Goal: Entertainment & Leisure: Browse casually

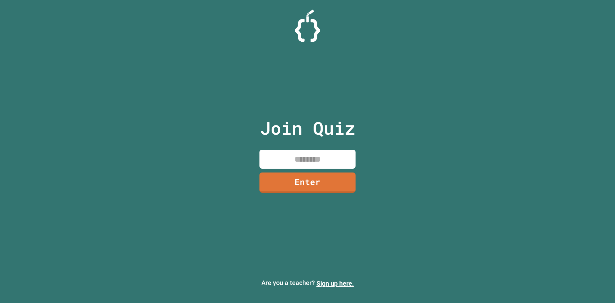
click at [294, 165] on input at bounding box center [307, 159] width 96 height 19
click at [273, 164] on input at bounding box center [307, 159] width 96 height 19
type input "********"
click at [296, 185] on link "Enter" at bounding box center [307, 181] width 89 height 21
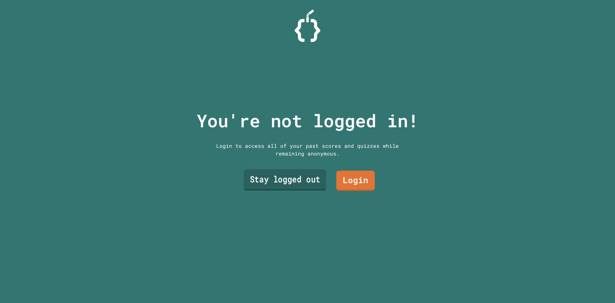
click at [287, 183] on link "Stay logged out" at bounding box center [285, 179] width 82 height 21
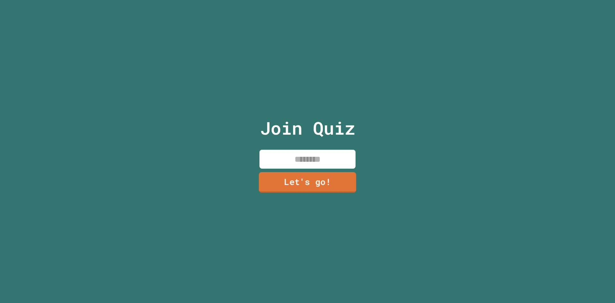
click at [301, 160] on input at bounding box center [307, 159] width 96 height 19
type input "***"
click at [311, 188] on link "Let's go!" at bounding box center [307, 181] width 88 height 21
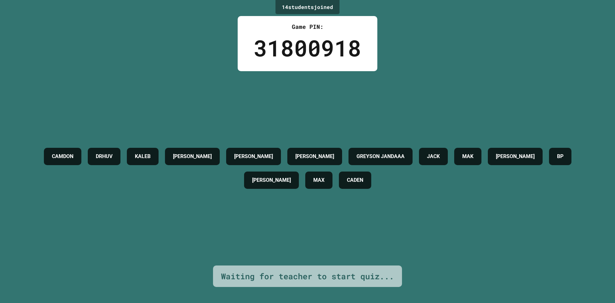
click at [371, 172] on div "CADEN" at bounding box center [355, 179] width 32 height 17
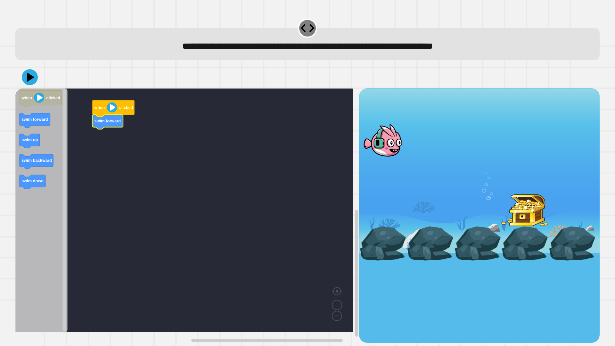
click at [52, 122] on icon "Blockly Workspace" at bounding box center [41, 210] width 52 height 244
click at [31, 82] on icon at bounding box center [29, 77] width 19 height 19
drag, startPoint x: 22, startPoint y: 74, endPoint x: 16, endPoint y: 81, distance: 9.4
click at [22, 74] on button at bounding box center [29, 77] width 19 height 19
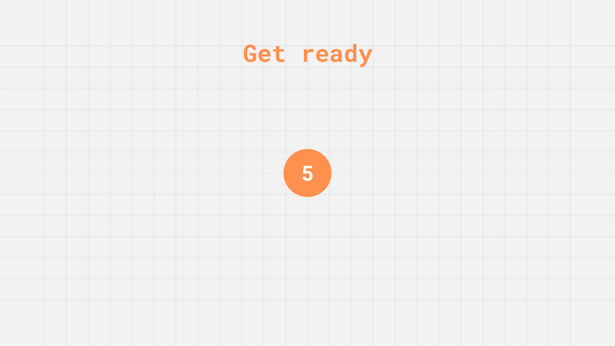
drag, startPoint x: 281, startPoint y: 188, endPoint x: 269, endPoint y: 168, distance: 24.2
click at [274, 183] on div "Get ready 5" at bounding box center [307, 173] width 615 height 346
click at [318, 187] on div "4" at bounding box center [307, 173] width 48 height 48
click at [317, 189] on div "4" at bounding box center [307, 173] width 48 height 48
drag, startPoint x: 316, startPoint y: 190, endPoint x: 435, endPoint y: 155, distance: 123.9
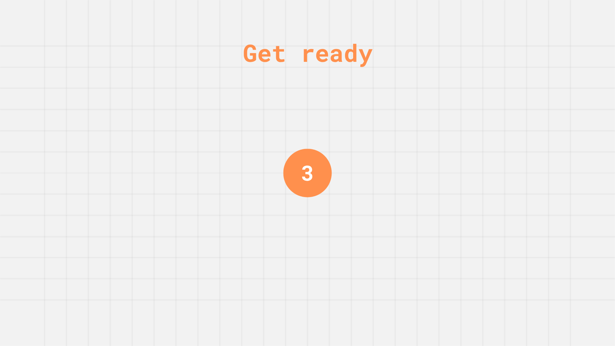
click at [435, 155] on div "Get ready 3" at bounding box center [307, 173] width 615 height 346
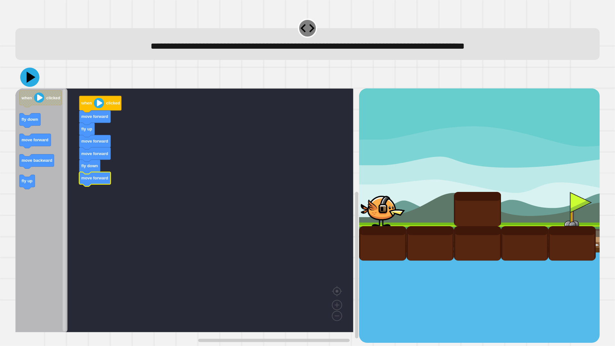
click at [33, 82] on icon at bounding box center [29, 77] width 19 height 19
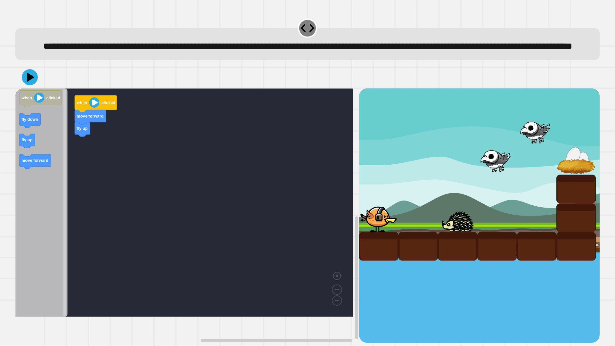
click at [41, 185] on icon "Blockly Workspace" at bounding box center [41, 202] width 52 height 228
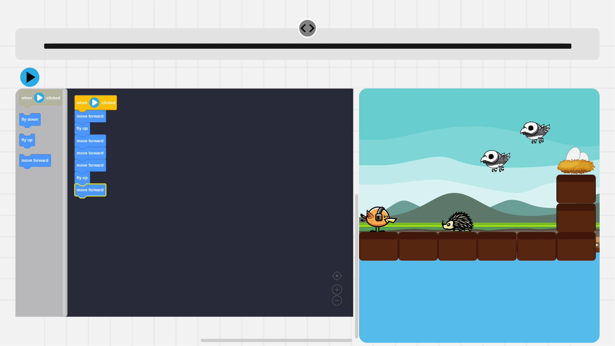
click at [37, 87] on icon at bounding box center [29, 77] width 19 height 19
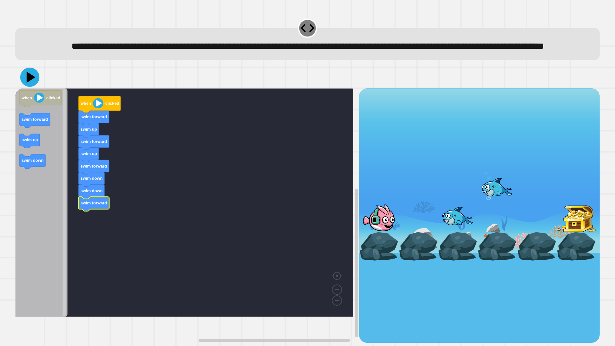
click at [32, 83] on icon at bounding box center [31, 77] width 9 height 11
click at [30, 82] on icon at bounding box center [31, 77] width 8 height 10
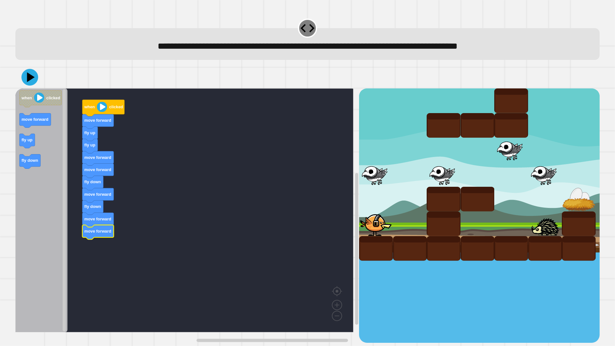
click at [32, 80] on icon at bounding box center [31, 77] width 8 height 10
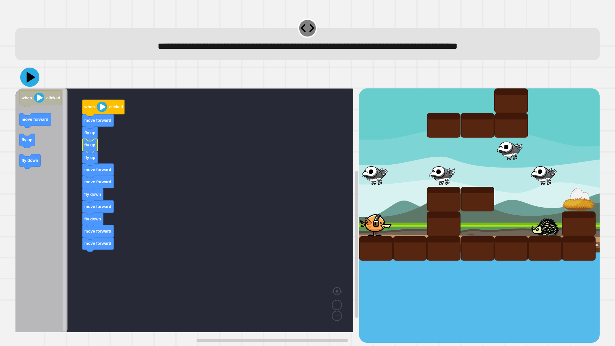
click at [34, 82] on icon at bounding box center [29, 77] width 19 height 19
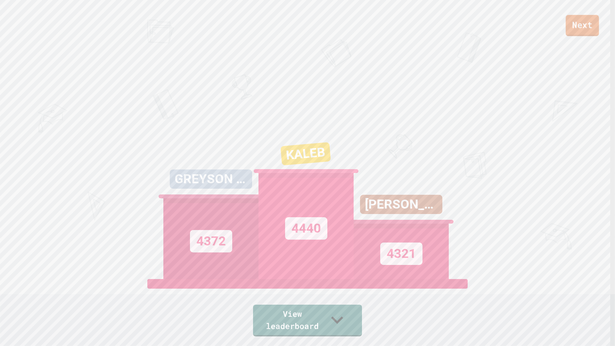
click at [582, 29] on link "Next" at bounding box center [581, 25] width 33 height 21
click at [289, 302] on link "New View report" at bounding box center [307, 317] width 83 height 38
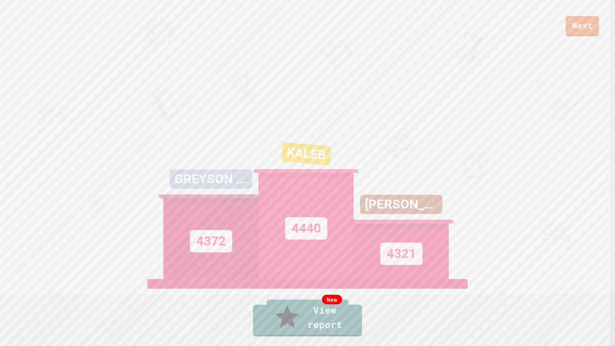
drag, startPoint x: 587, startPoint y: 14, endPoint x: 580, endPoint y: 15, distance: 6.2
drag, startPoint x: 319, startPoint y: 174, endPoint x: 358, endPoint y: 142, distance: 51.0
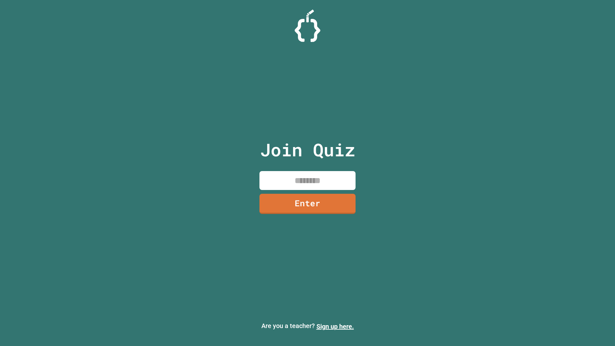
click at [313, 185] on input at bounding box center [307, 180] width 96 height 19
type input "********"
click at [304, 203] on link "Enter" at bounding box center [307, 202] width 89 height 21
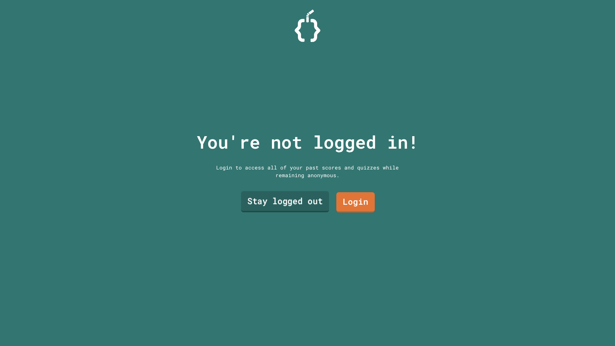
click at [319, 204] on link "Stay logged out" at bounding box center [285, 201] width 88 height 21
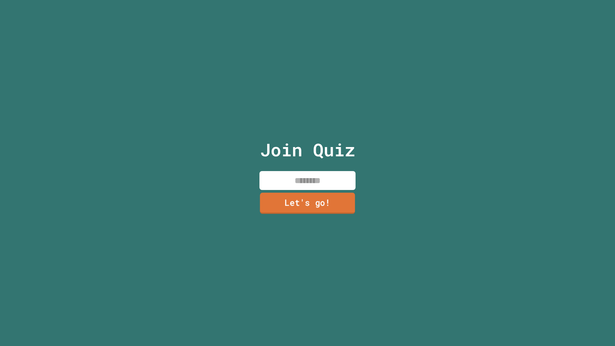
click at [320, 204] on link "Let's go!" at bounding box center [307, 203] width 95 height 21
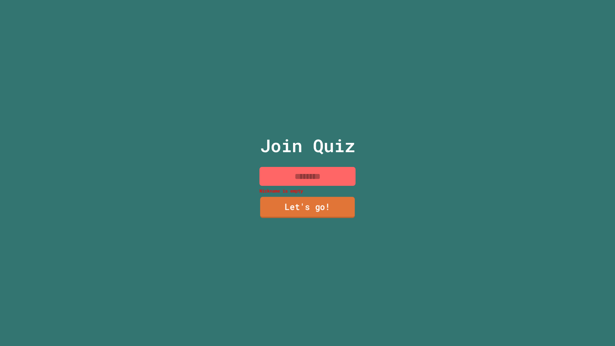
click at [320, 204] on link "Let's go!" at bounding box center [307, 207] width 95 height 21
click at [316, 176] on input at bounding box center [307, 176] width 96 height 19
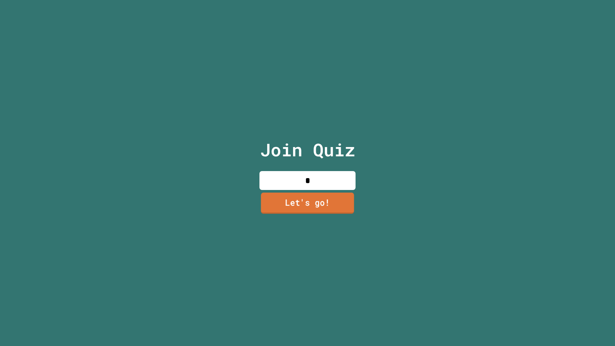
click at [320, 207] on link "Let's go!" at bounding box center [307, 202] width 93 height 21
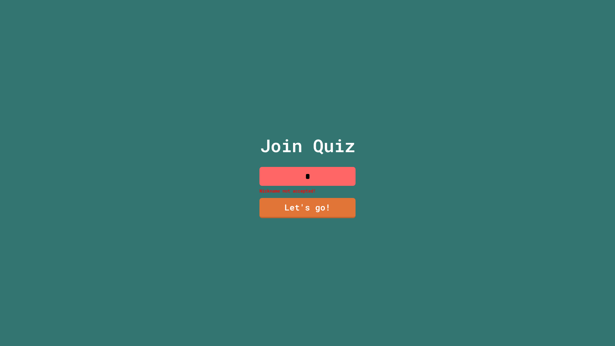
click at [318, 170] on input at bounding box center [307, 176] width 96 height 19
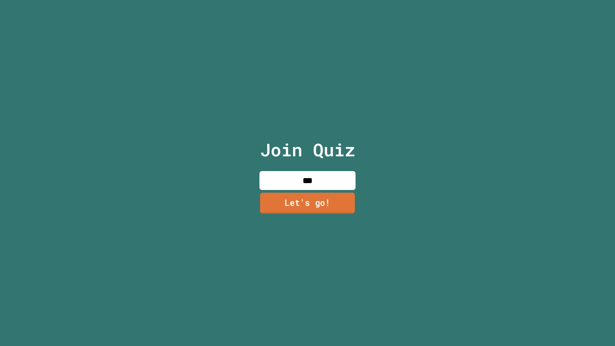
type input "***"
click at [319, 201] on link "Let's go!" at bounding box center [307, 203] width 95 height 21
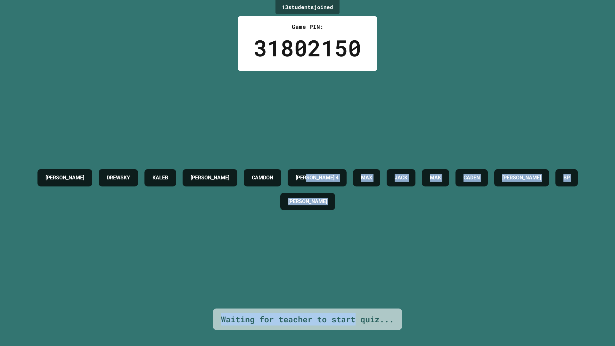
drag, startPoint x: 364, startPoint y: 177, endPoint x: 353, endPoint y: 311, distance: 134.5
click at [353, 302] on div "13 student s joined Game PIN: 31802150 [PERSON_NAME] [PERSON_NAME] [PERSON_NAME…" at bounding box center [307, 173] width 615 height 346
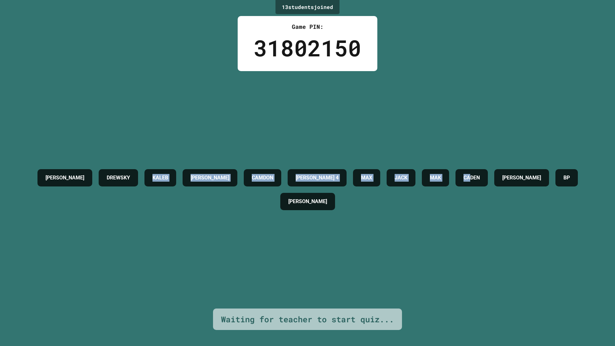
drag, startPoint x: 142, startPoint y: 282, endPoint x: 554, endPoint y: 271, distance: 412.2
click at [555, 278] on div "[PERSON_NAME] DREWSKY [PERSON_NAME] [PERSON_NAME] 4 [PERSON_NAME] [PERSON_NAME]…" at bounding box center [307, 189] width 583 height 237
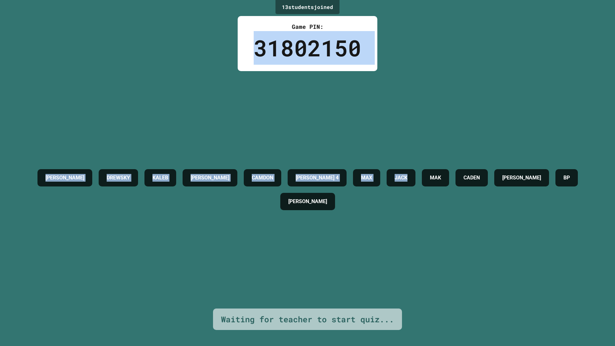
drag, startPoint x: 325, startPoint y: 30, endPoint x: 467, endPoint y: 148, distance: 184.7
click at [473, 143] on div "13 student s joined Game PIN: 31802150 [PERSON_NAME] [PERSON_NAME] [PERSON_NAME…" at bounding box center [307, 173] width 615 height 346
click at [372, 174] on h4 "MAX" at bounding box center [366, 178] width 11 height 8
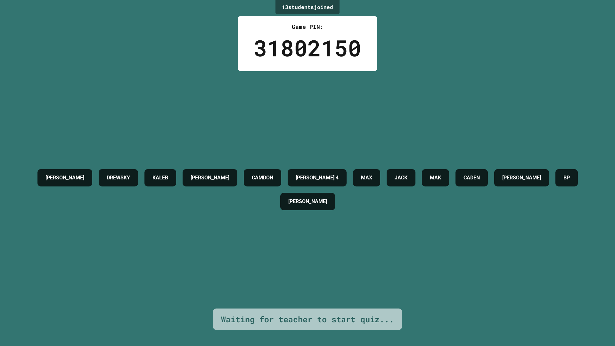
click at [372, 174] on h4 "MAX" at bounding box center [366, 178] width 11 height 8
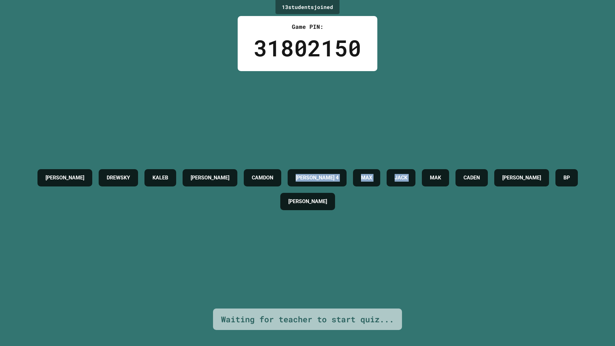
drag, startPoint x: 503, startPoint y: 168, endPoint x: 323, endPoint y: 160, distance: 180.8
click at [332, 166] on div "[PERSON_NAME] DREWSKY [PERSON_NAME] [PERSON_NAME] 4 [PERSON_NAME] [PERSON_NAME]…" at bounding box center [307, 189] width 583 height 47
drag, startPoint x: 25, startPoint y: 170, endPoint x: 31, endPoint y: 190, distance: 20.9
click at [33, 199] on div "[PERSON_NAME] DREWSKY [PERSON_NAME] [PERSON_NAME] 4 [PERSON_NAME] [PERSON_NAME]…" at bounding box center [307, 189] width 583 height 47
drag, startPoint x: 34, startPoint y: 178, endPoint x: 0, endPoint y: 0, distance: 181.7
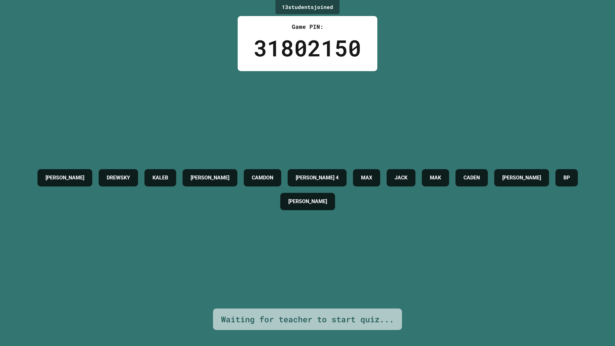
click at [0, 0] on html "We are updating our servers at 7PM EST [DATE]. [PERSON_NAME] should continue to…" at bounding box center [307, 173] width 615 height 346
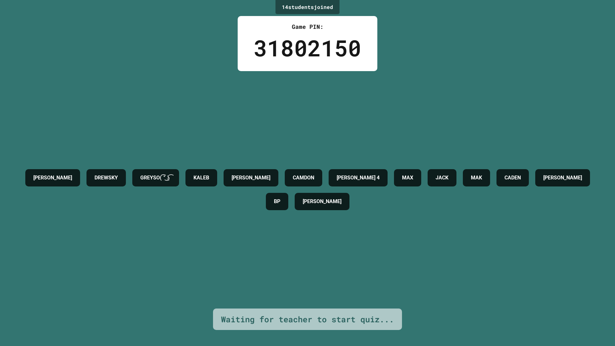
click at [384, 302] on div "Waiting for teacher to start quiz..." at bounding box center [307, 319] width 189 height 22
click at [378, 302] on div "Waiting for teacher to start quiz..." at bounding box center [307, 319] width 173 height 12
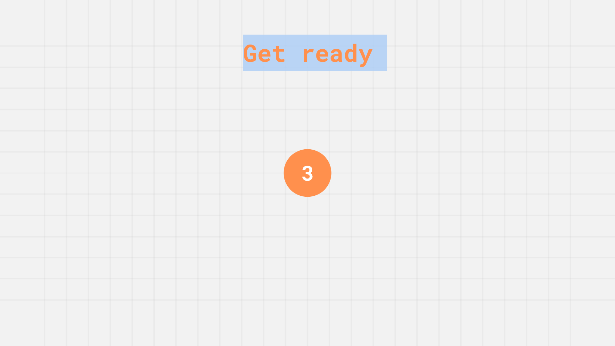
click at [224, 242] on div "Get ready 3" at bounding box center [307, 173] width 615 height 346
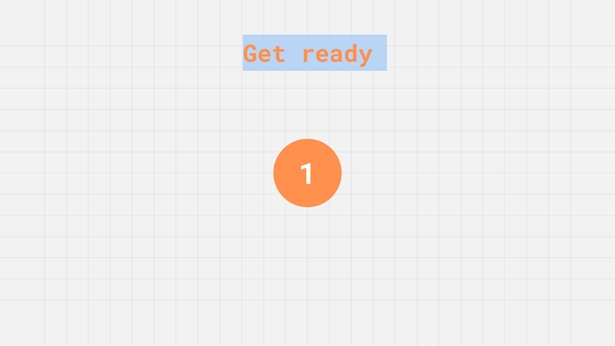
click at [220, 82] on div "Get ready 1" at bounding box center [307, 173] width 615 height 346
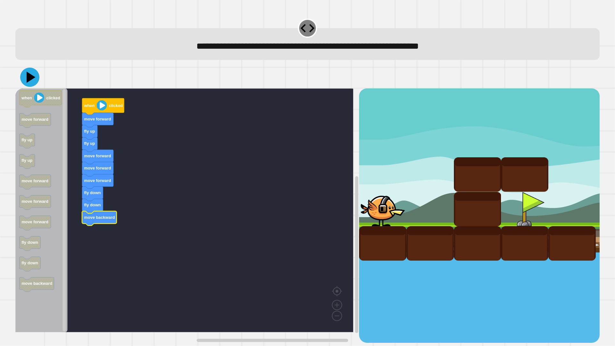
click at [30, 83] on icon at bounding box center [29, 77] width 19 height 19
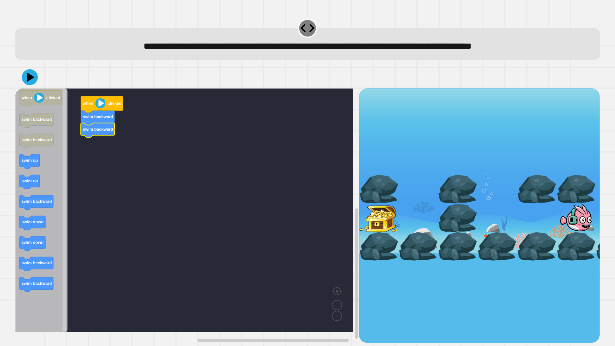
click at [55, 166] on icon "Blockly Workspace" at bounding box center [41, 210] width 52 height 244
click at [71, 156] on div "when clicked swim backward swim backward when clicked swim backward swim backwa…" at bounding box center [187, 215] width 344 height 254
click at [98, 145] on icon "Blockly Workspace" at bounding box center [91, 142] width 20 height 14
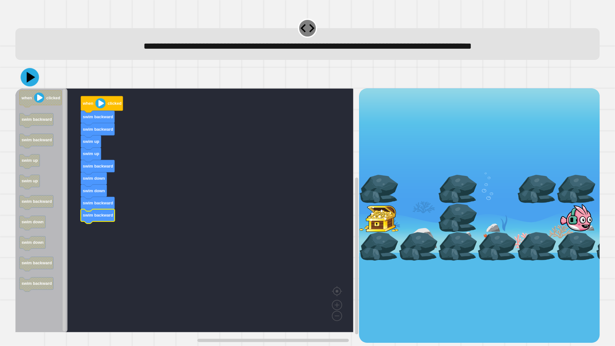
click at [30, 78] on icon at bounding box center [31, 77] width 8 height 11
click at [32, 82] on icon at bounding box center [29, 77] width 19 height 19
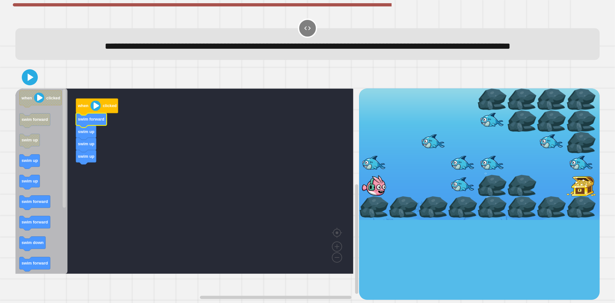
click at [87, 127] on icon "Blockly Workspace" at bounding box center [91, 120] width 31 height 14
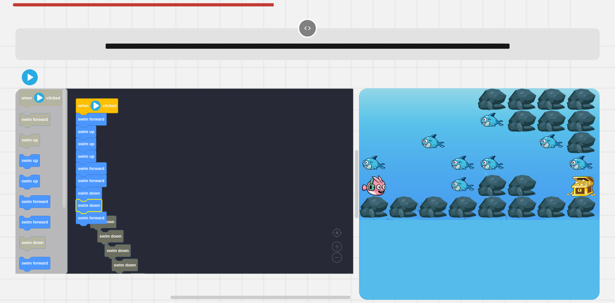
click at [107, 225] on g "swim down swim down swim down swim down swim down swim down swim down swim down…" at bounding box center [139, 251] width 126 height 304
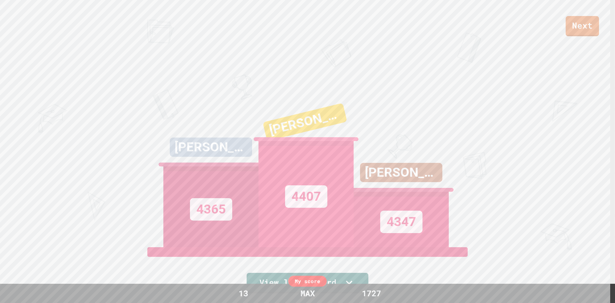
click at [531, 137] on div "Next TYLER 4365 MADDEX 4407 BRENDAN 4 4347 View leaderboard" at bounding box center [307, 151] width 615 height 303
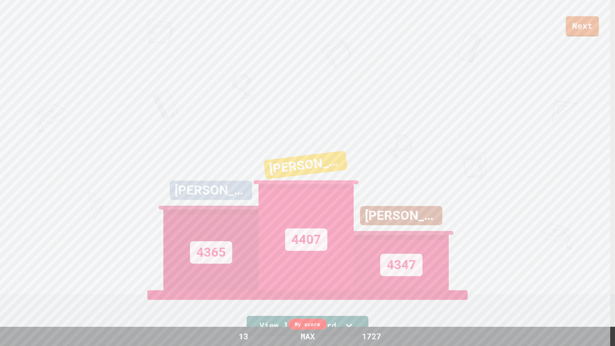
drag, startPoint x: 602, startPoint y: 21, endPoint x: 595, endPoint y: 20, distance: 7.4
click at [598, 20] on div "Next" at bounding box center [307, 18] width 615 height 36
click at [589, 20] on link "Next" at bounding box center [581, 25] width 31 height 21
click at [288, 302] on link "New View report" at bounding box center [307, 324] width 93 height 23
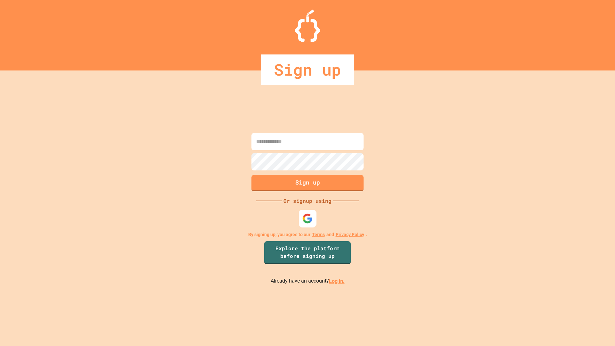
click at [311, 215] on img at bounding box center [307, 218] width 11 height 11
click at [301, 246] on link "Explore the platform before signing up" at bounding box center [307, 252] width 85 height 24
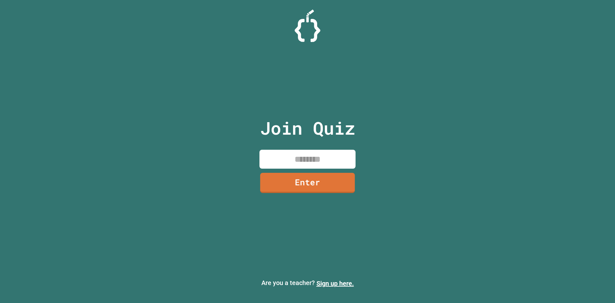
click at [324, 165] on input at bounding box center [307, 159] width 96 height 19
type input "********"
click at [311, 179] on link "Enter" at bounding box center [307, 181] width 98 height 21
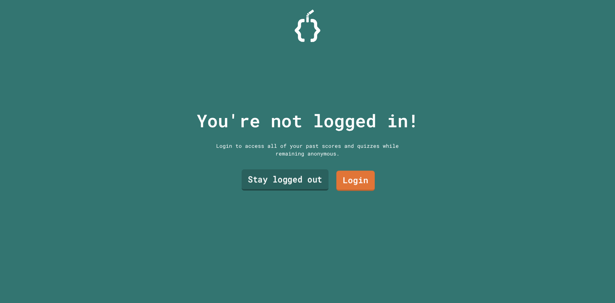
click at [316, 185] on link "Stay logged out" at bounding box center [284, 179] width 87 height 21
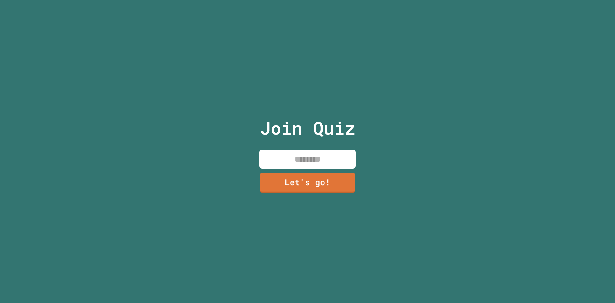
click at [295, 152] on input at bounding box center [307, 159] width 96 height 19
type input "**********"
click at [341, 180] on link "Let's go!" at bounding box center [307, 181] width 97 height 21
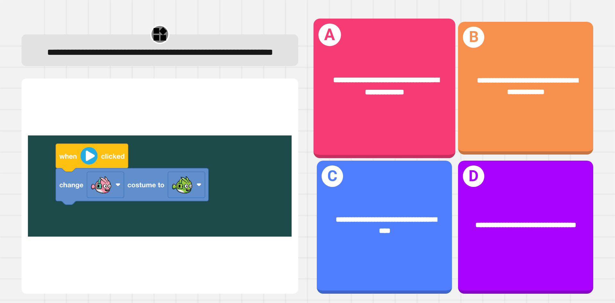
click at [396, 83] on div "**********" at bounding box center [384, 86] width 110 height 24
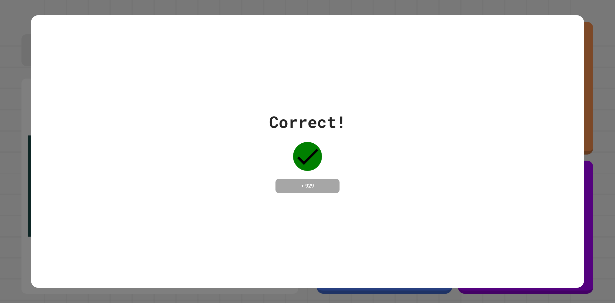
click at [332, 151] on div "Correct! + 929" at bounding box center [307, 151] width 77 height 83
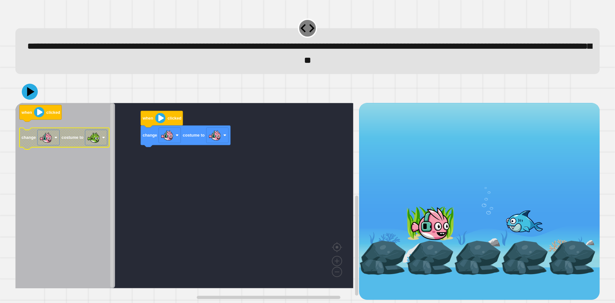
click at [75, 139] on text "costume to" at bounding box center [72, 137] width 22 height 5
click at [27, 98] on icon at bounding box center [29, 91] width 19 height 19
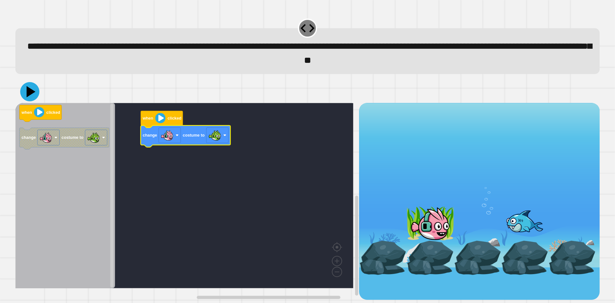
click at [28, 99] on icon at bounding box center [29, 91] width 19 height 19
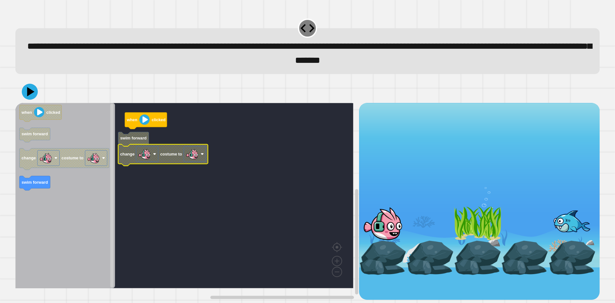
click at [197, 160] on image "Blockly Workspace" at bounding box center [192, 153] width 13 height 13
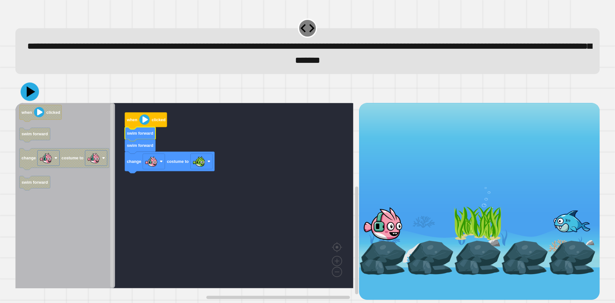
click at [33, 99] on icon at bounding box center [29, 91] width 18 height 18
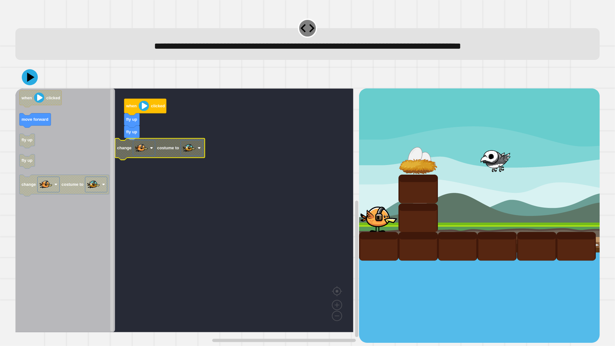
click at [192, 152] on image "Blockly Workspace" at bounding box center [189, 148] width 13 height 13
click at [193, 152] on image "Blockly Workspace" at bounding box center [189, 148] width 13 height 13
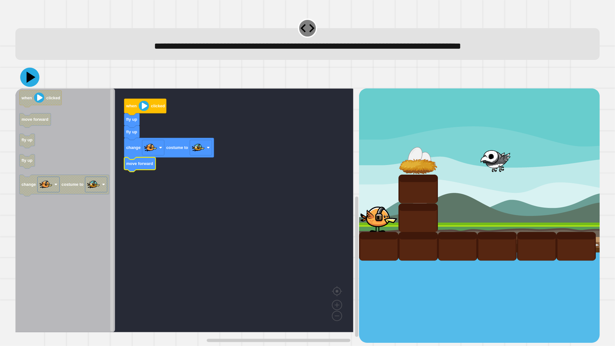
click at [23, 79] on button at bounding box center [29, 77] width 19 height 19
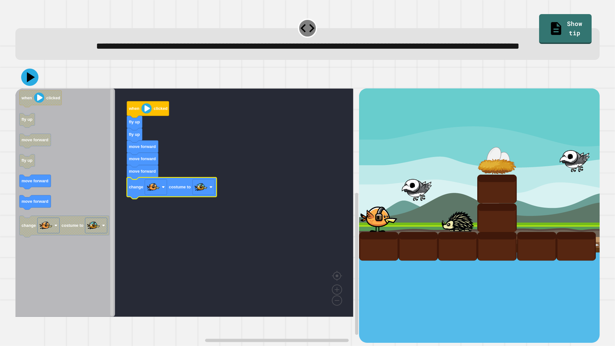
click at [27, 86] on icon at bounding box center [29, 77] width 17 height 17
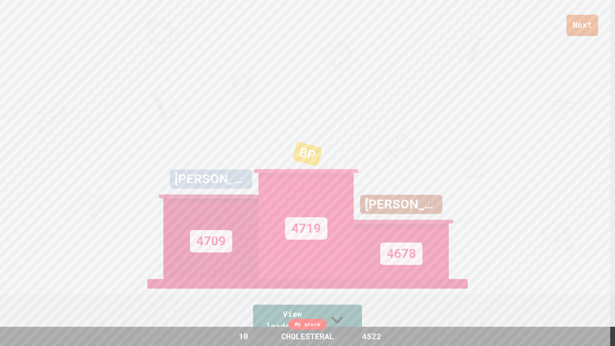
click at [588, 32] on link "Next" at bounding box center [582, 25] width 32 height 21
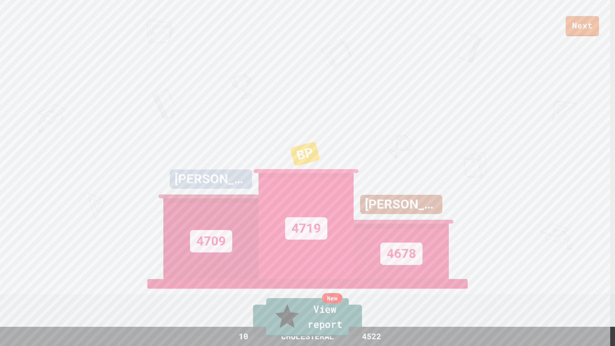
click at [325, 302] on link "New View report" at bounding box center [307, 317] width 83 height 38
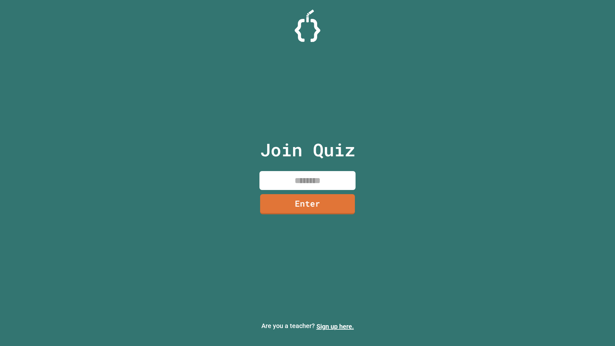
click at [291, 178] on input at bounding box center [307, 180] width 96 height 19
